Goal: Find specific page/section: Find specific page/section

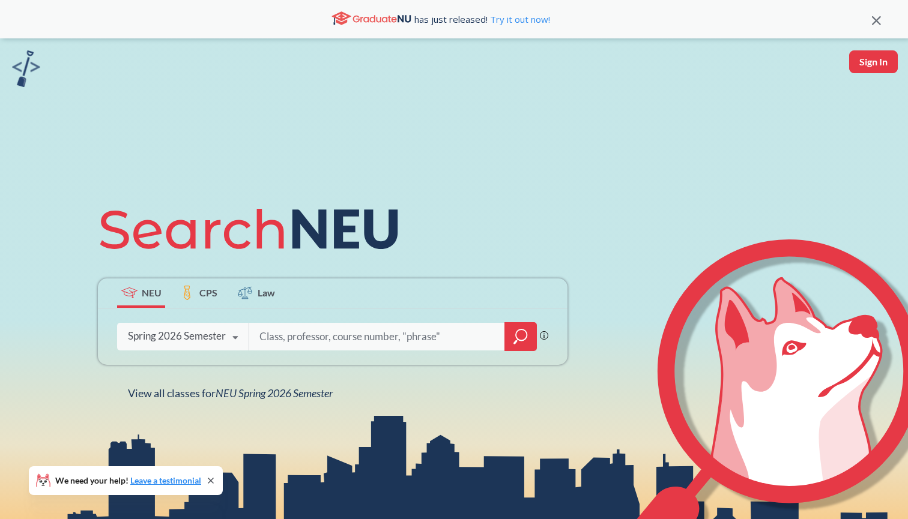
click at [511, 340] on div at bounding box center [520, 336] width 32 height 29
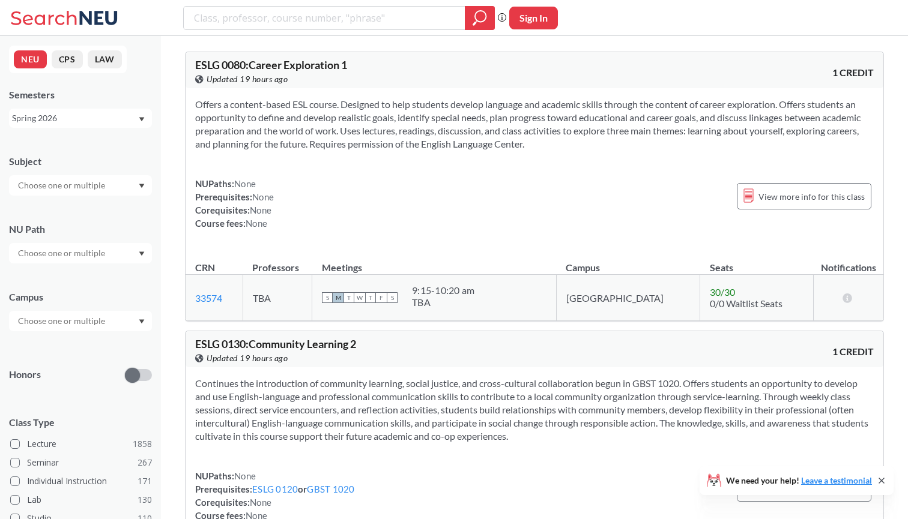
click at [80, 184] on input "text" at bounding box center [62, 185] width 101 height 14
click at [71, 210] on div "CS ( 97 )" at bounding box center [84, 206] width 136 height 13
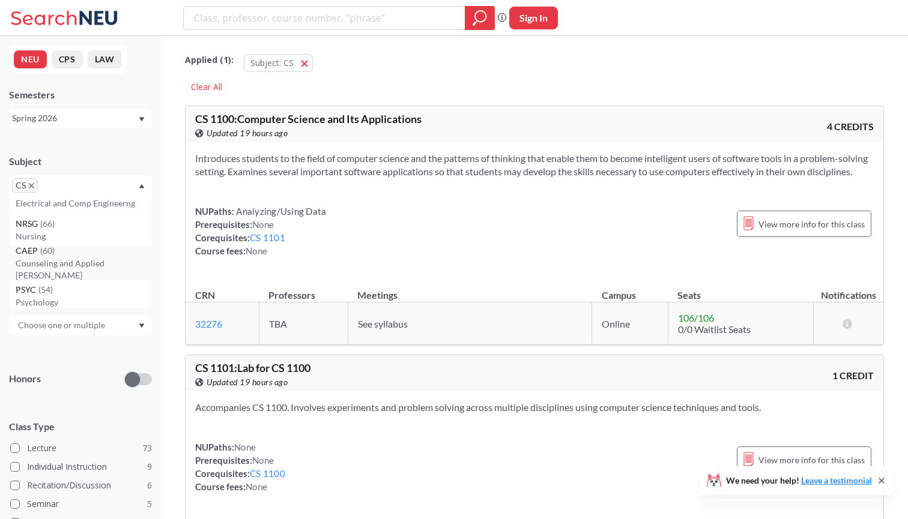
scroll to position [74, 0]
click at [58, 451] on label "Lecture 73" at bounding box center [81, 449] width 142 height 16
click at [37, 451] on input "Lecture 73" at bounding box center [32, 447] width 10 height 10
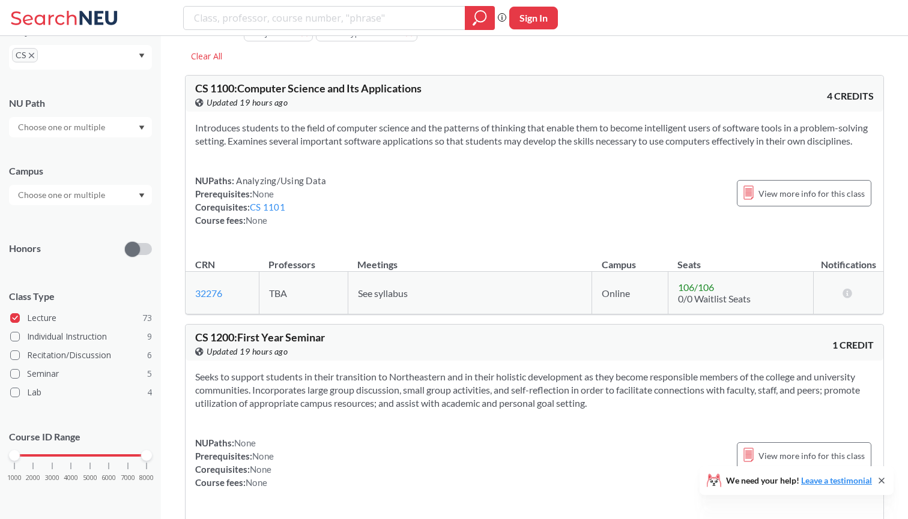
scroll to position [52, 0]
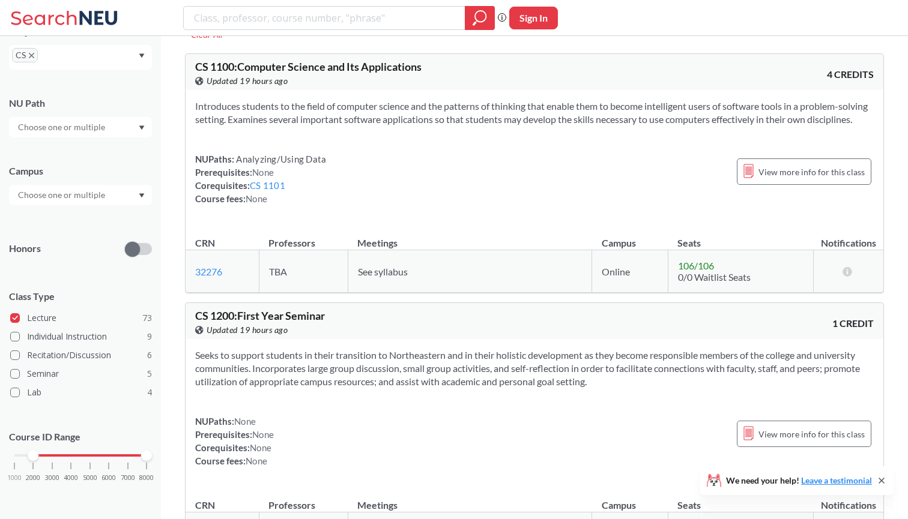
drag, startPoint x: 14, startPoint y: 456, endPoint x: 36, endPoint y: 459, distance: 22.3
click at [37, 459] on div "1000 2000 3000 4000 5000 6000 7000 8000" at bounding box center [80, 478] width 143 height 54
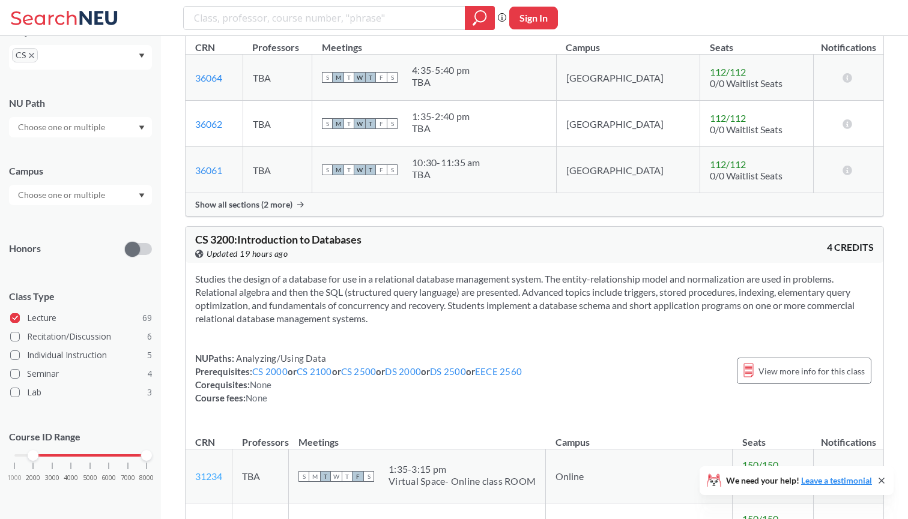
scroll to position [2525, 0]
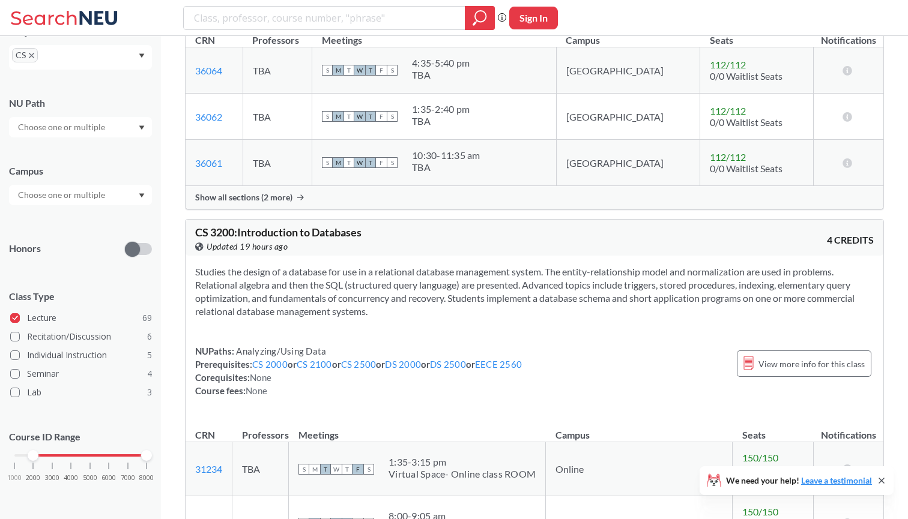
click at [40, 459] on div "1000 2000 3000 4000 5000 6000 7000 8000" at bounding box center [80, 478] width 143 height 54
drag, startPoint x: 35, startPoint y: 454, endPoint x: 50, endPoint y: 455, distance: 15.0
click at [50, 455] on div at bounding box center [52, 455] width 11 height 11
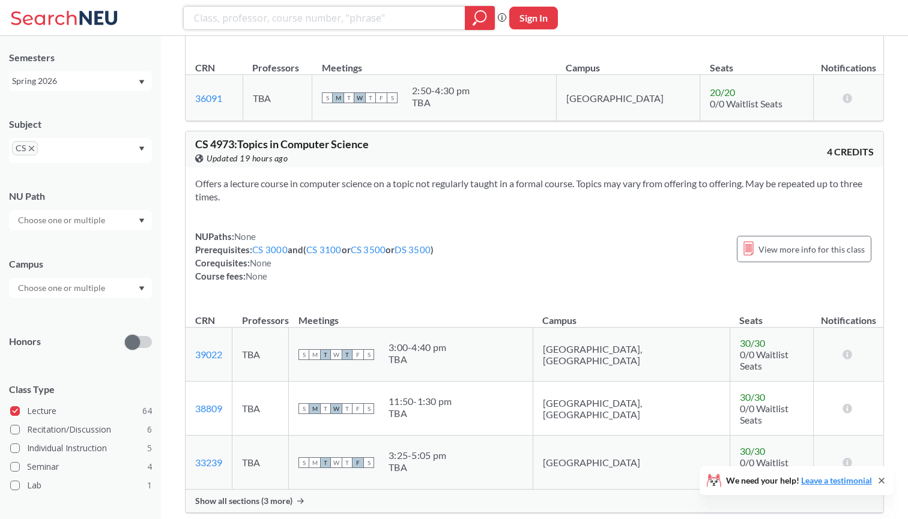
scroll to position [6551, 0]
